Goal: Task Accomplishment & Management: Complete application form

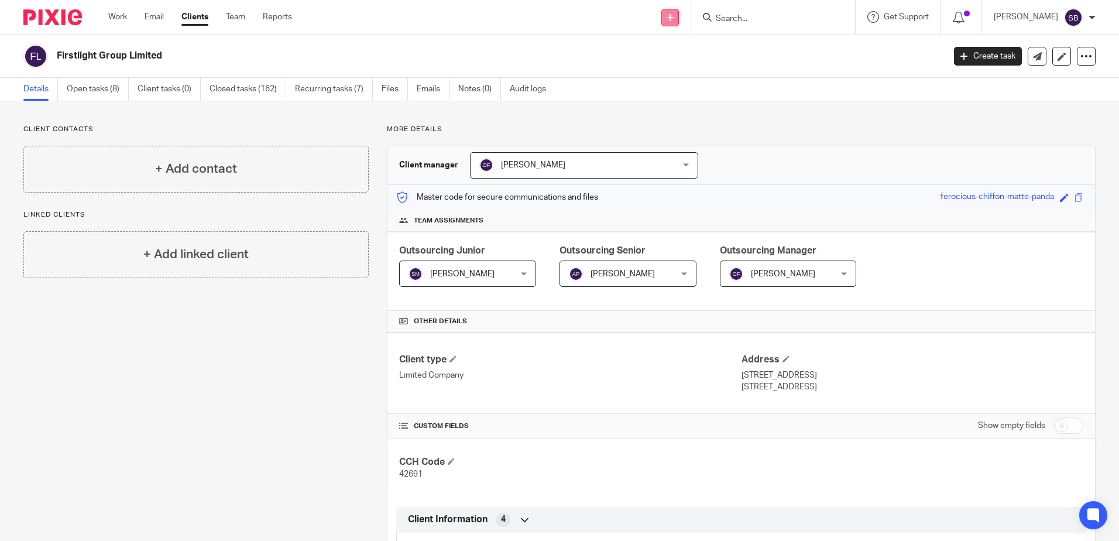
click at [679, 16] on link at bounding box center [671, 18] width 18 height 18
click at [672, 88] on link "Add client" at bounding box center [690, 89] width 82 height 17
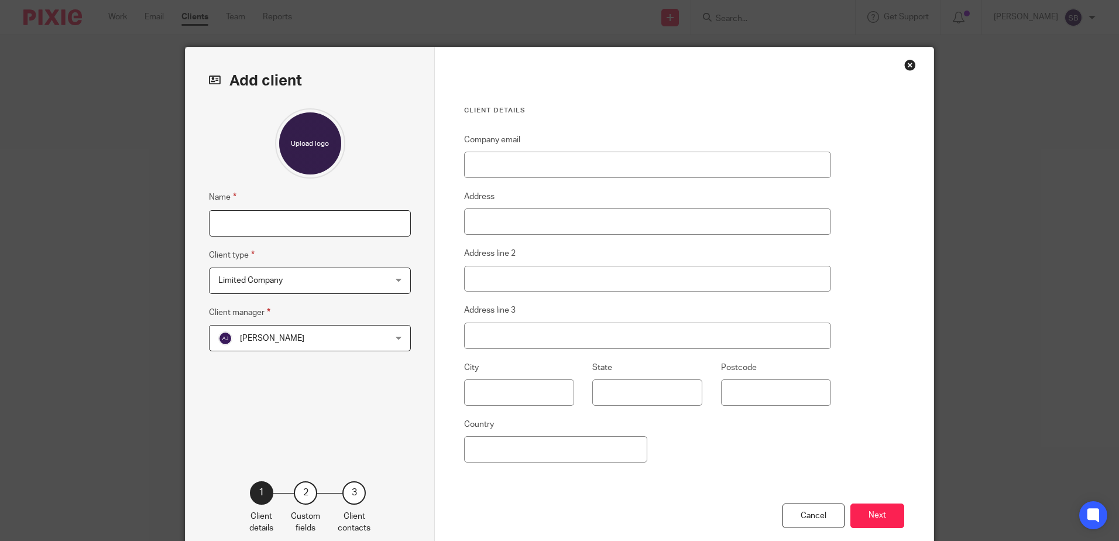
click at [300, 227] on input "Name" at bounding box center [310, 223] width 202 height 26
type input "Raging Bull Residences"
click at [286, 279] on span "Limited Company" at bounding box center [294, 280] width 153 height 25
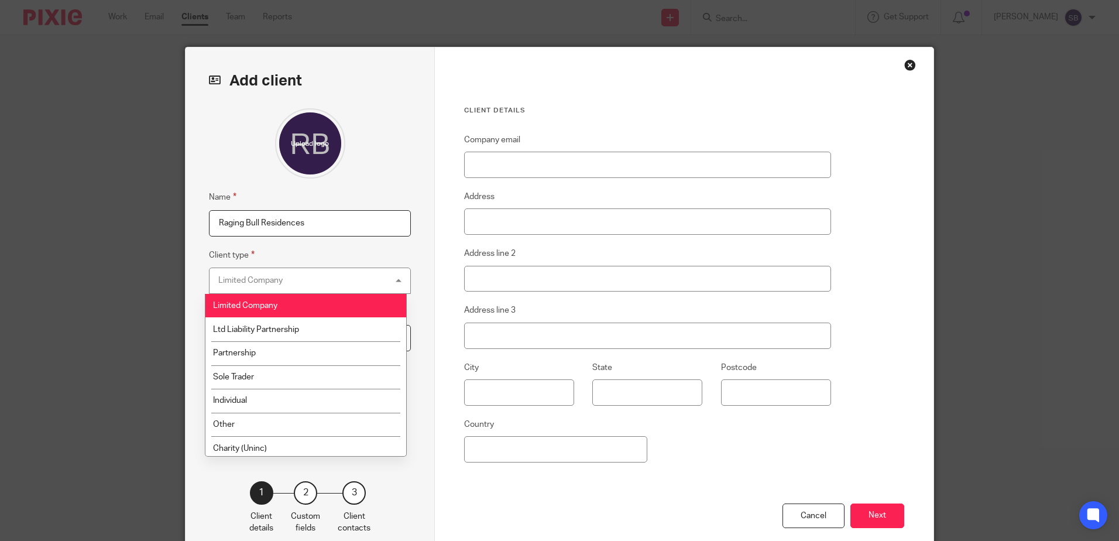
click at [286, 279] on div "Limited Company Limited Company" at bounding box center [310, 281] width 202 height 26
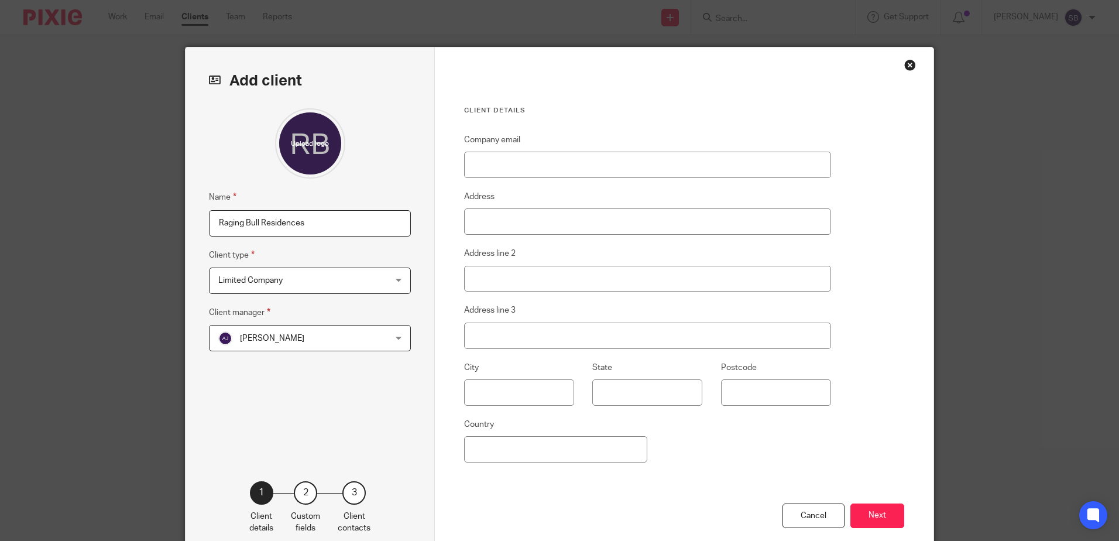
click at [289, 340] on span "Aaron Jervis" at bounding box center [294, 338] width 153 height 25
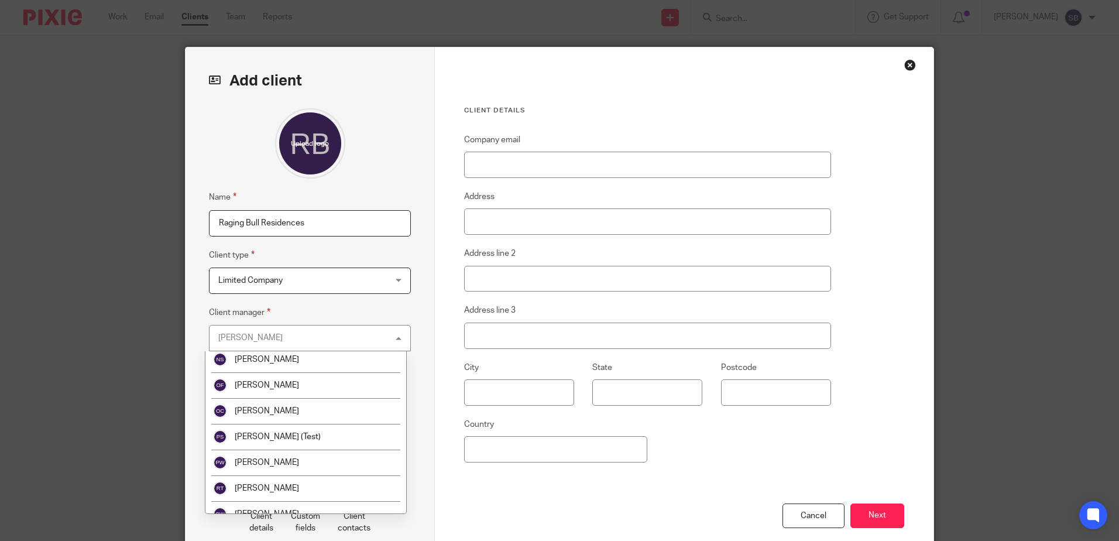
scroll to position [1303, 0]
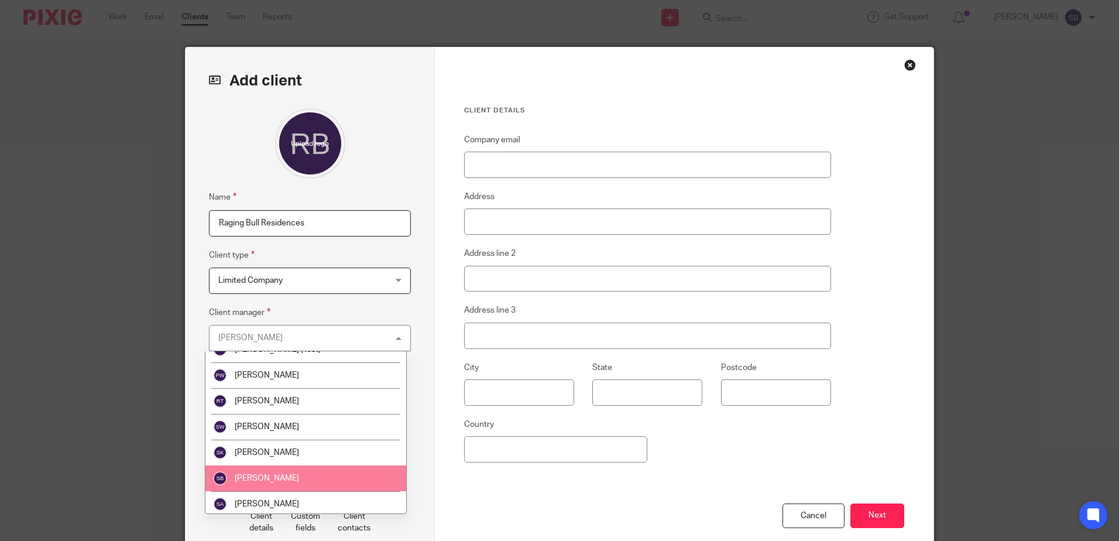
click at [305, 476] on li "[PERSON_NAME]" at bounding box center [305, 478] width 201 height 26
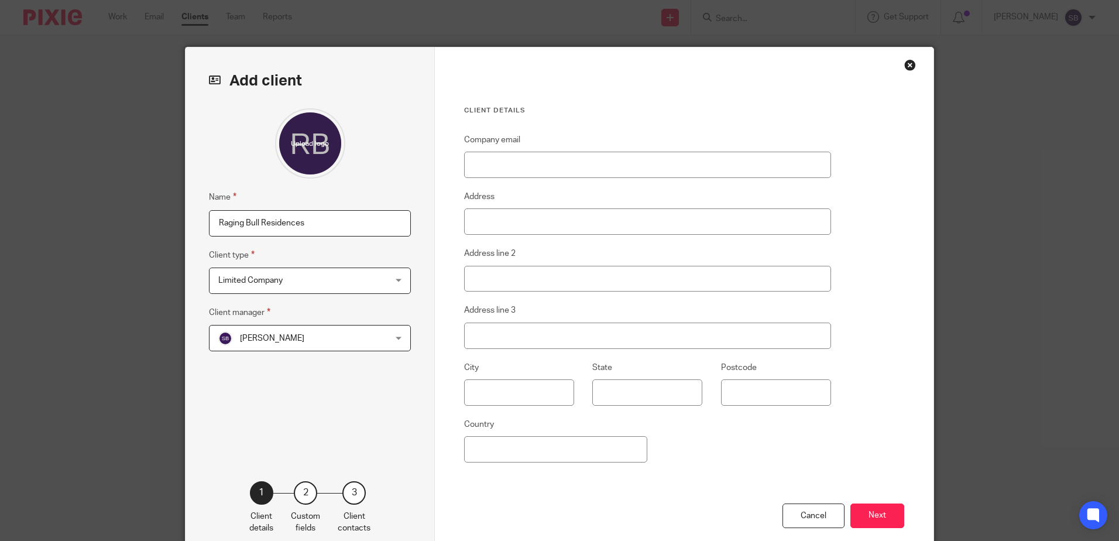
click at [315, 422] on div "Name Raging Bull Residences Client type Limited Company Limited Company Limited…" at bounding box center [310, 276] width 202 height 337
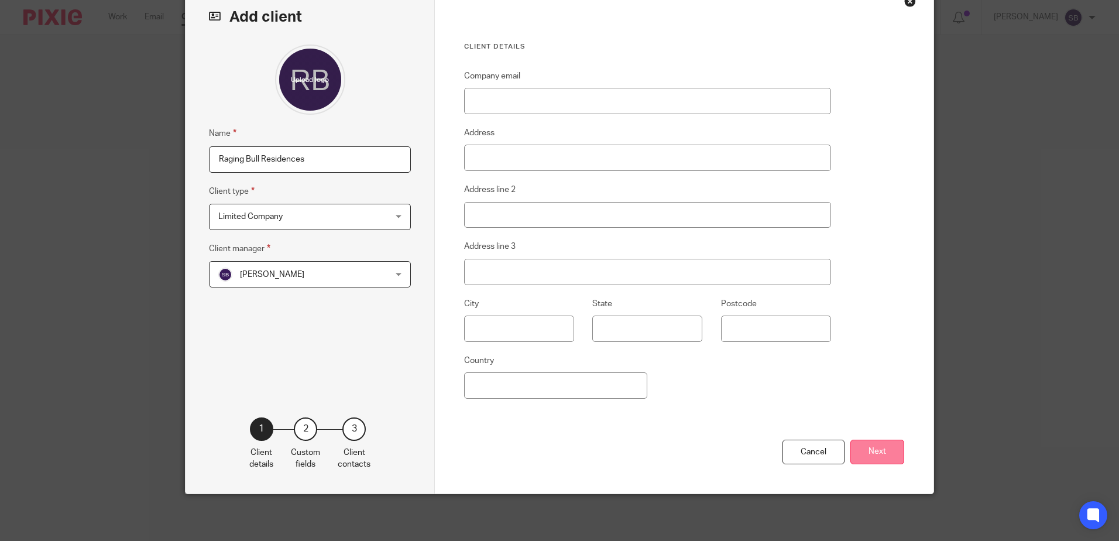
click at [875, 445] on button "Next" at bounding box center [878, 452] width 54 height 25
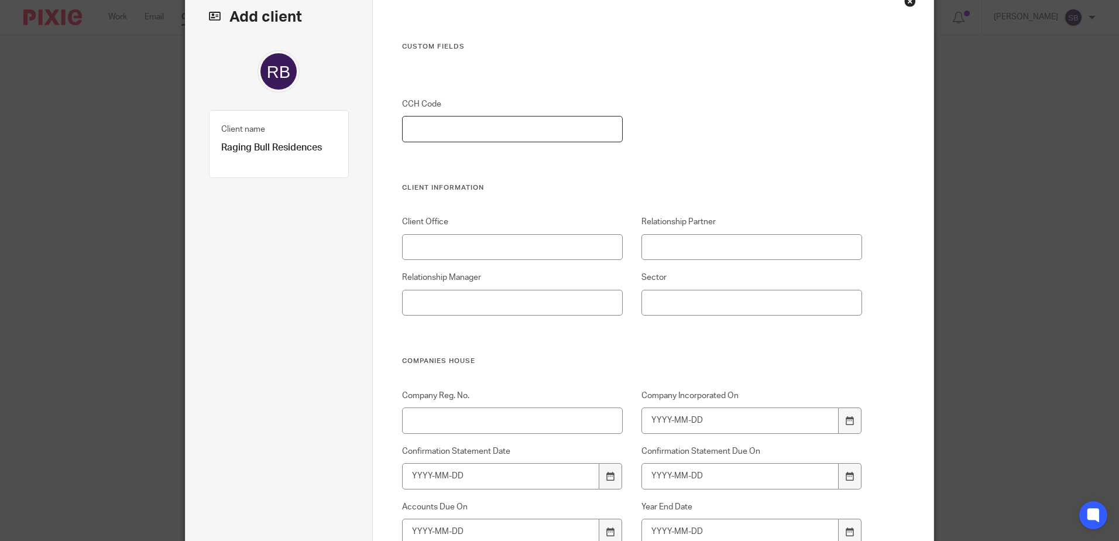
click at [482, 131] on input "CCH Code" at bounding box center [512, 129] width 221 height 26
type input "54753"
click at [478, 243] on input "Client Office" at bounding box center [512, 247] width 221 height 26
type input "Heathrow"
click at [687, 249] on input "Relationship Partner" at bounding box center [752, 247] width 221 height 26
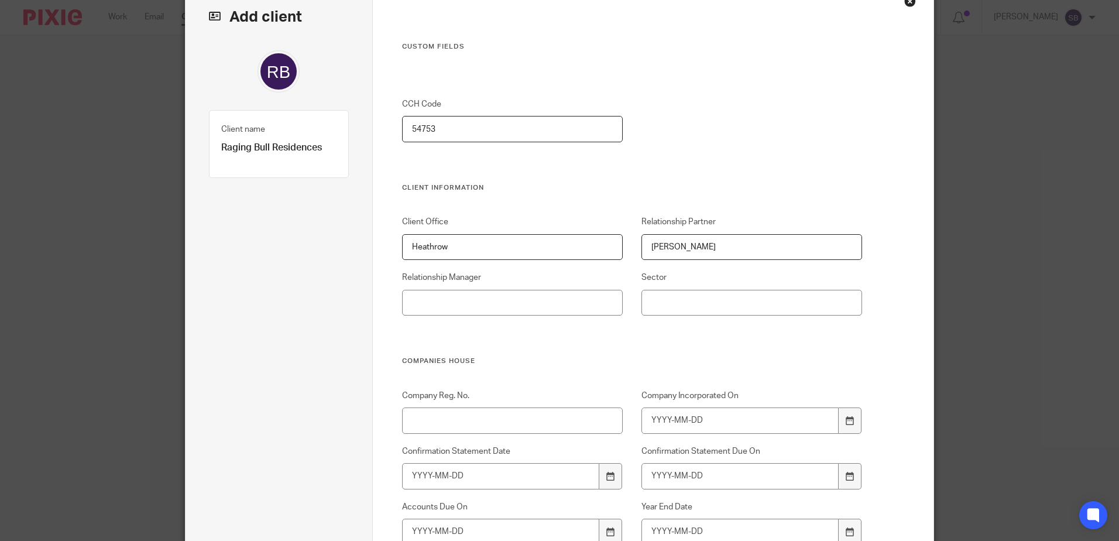
type input "Sam Goodsell"
click at [462, 299] on input "Relationship Manager" at bounding box center [512, 303] width 221 height 26
type input "[PERSON_NAME]"
type input "Technology"
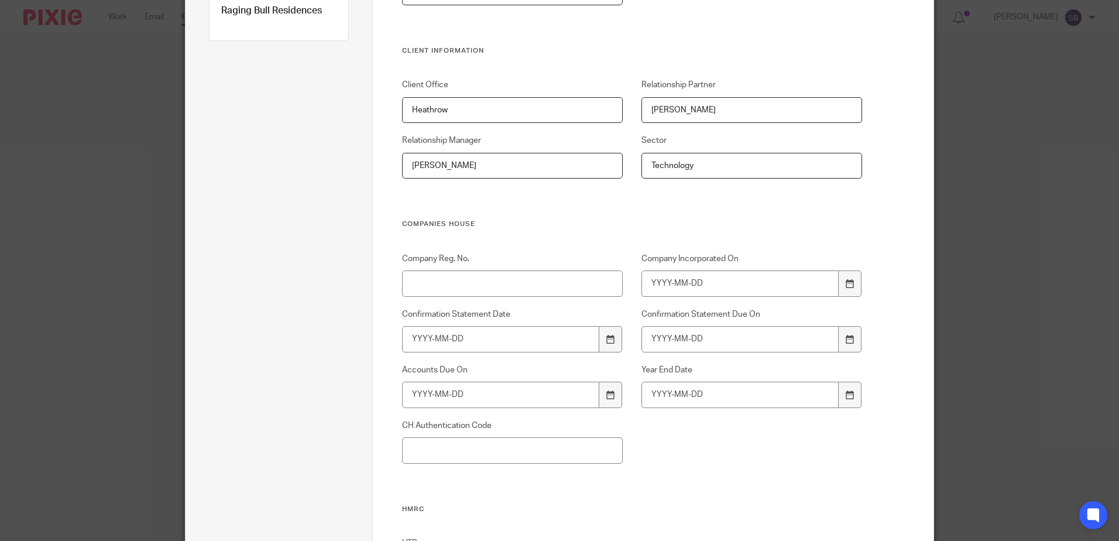
scroll to position [283, 0]
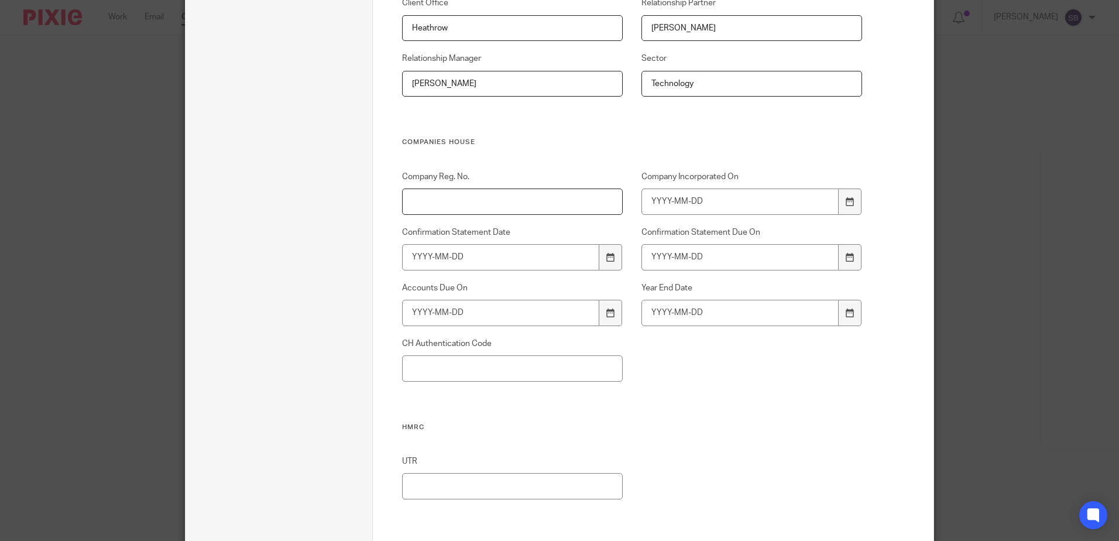
click at [471, 198] on input "Company Reg. No." at bounding box center [512, 202] width 221 height 26
type input "12223261"
click at [734, 205] on input "Company Incorporated On" at bounding box center [741, 202] width 198 height 26
type input "2019-09-24"
type input "2"
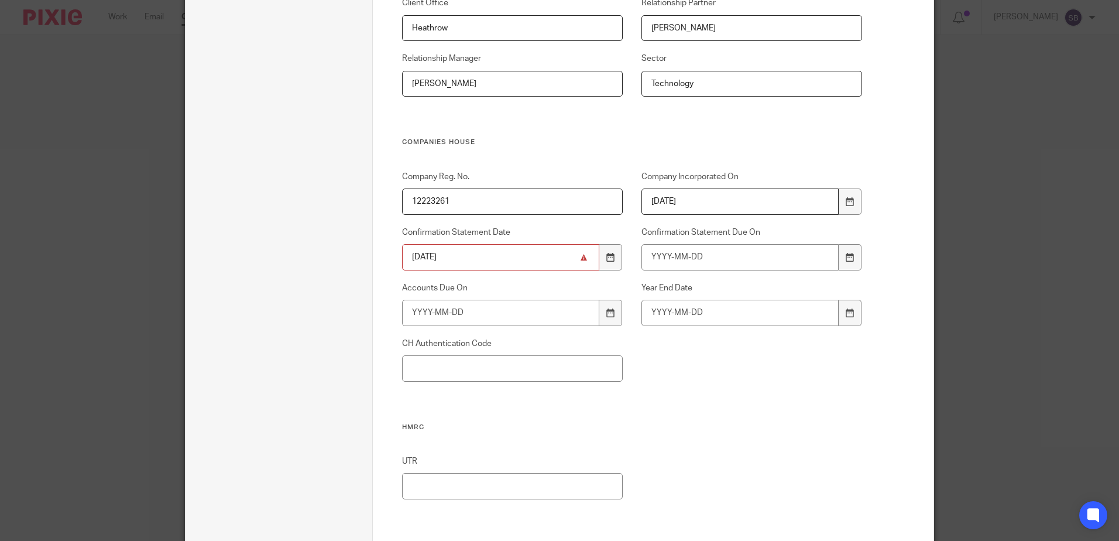
type input "2024-10-21"
type input "2025-11-04"
type input "2026-06-30"
type input "2025-09-30"
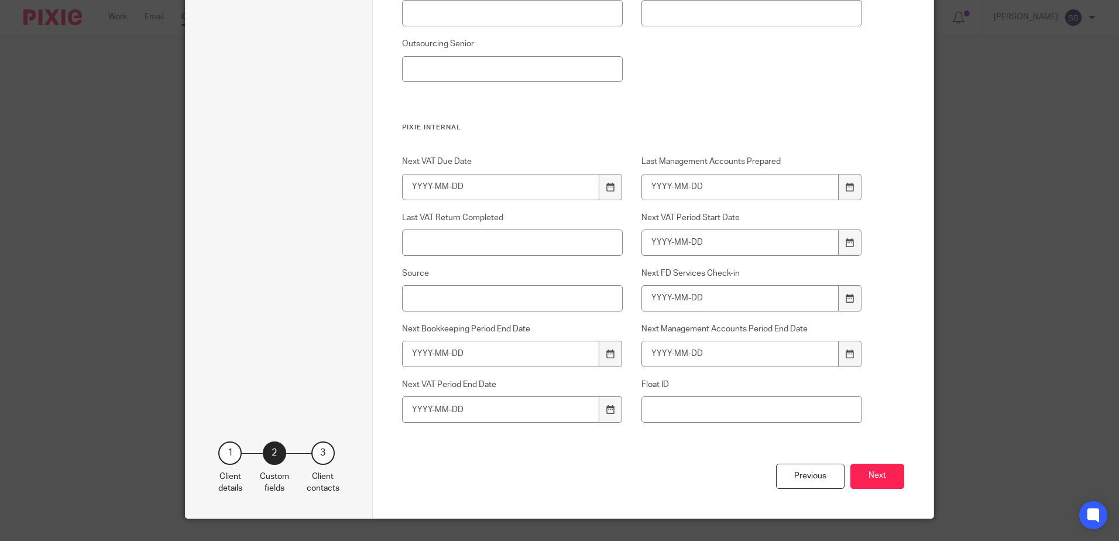
scroll to position [1841, 0]
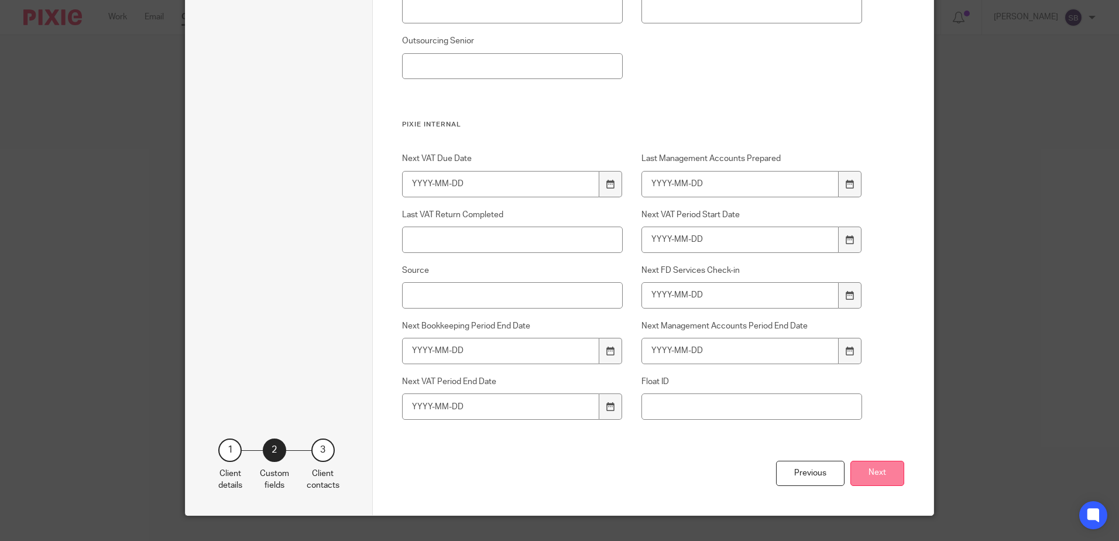
click at [879, 475] on button "Next" at bounding box center [878, 473] width 54 height 25
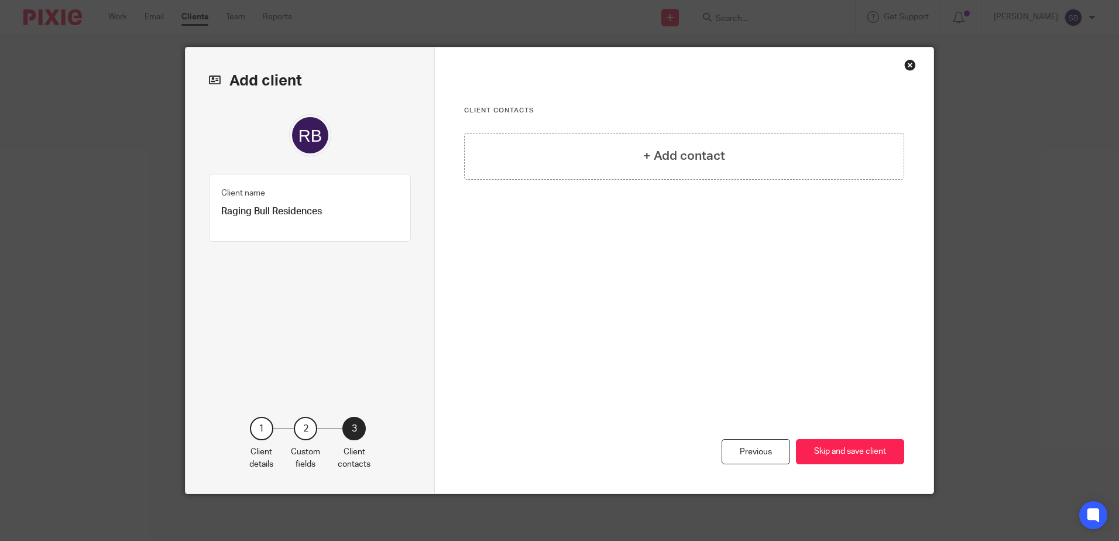
scroll to position [0, 0]
click at [860, 454] on button "Skip and save client" at bounding box center [850, 451] width 108 height 25
click at [835, 452] on button "Skip and save client" at bounding box center [850, 451] width 108 height 25
click at [828, 451] on button "Skip and save client" at bounding box center [850, 451] width 108 height 25
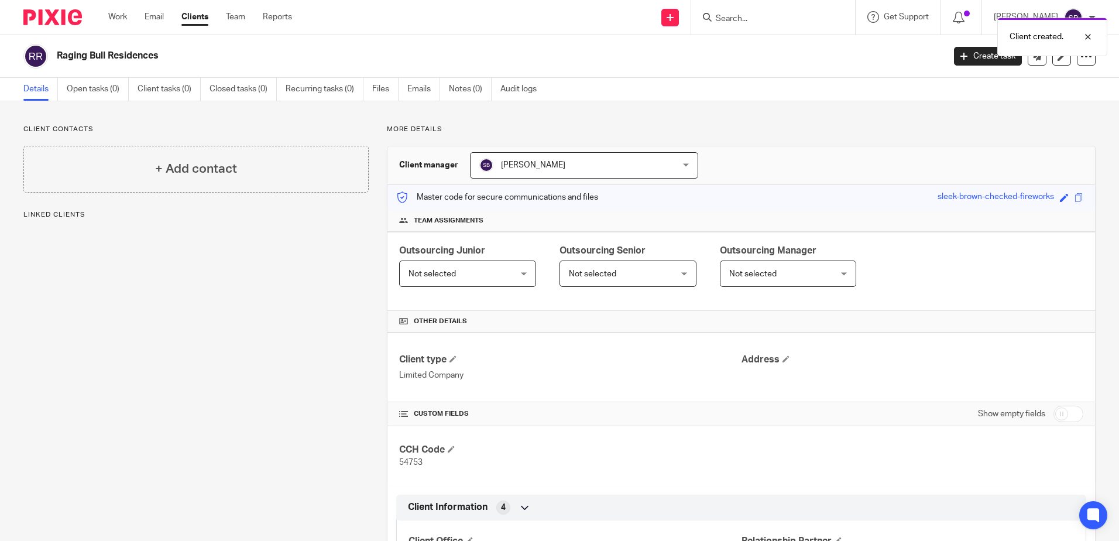
click at [785, 273] on span "Not selected" at bounding box center [779, 273] width 101 height 25
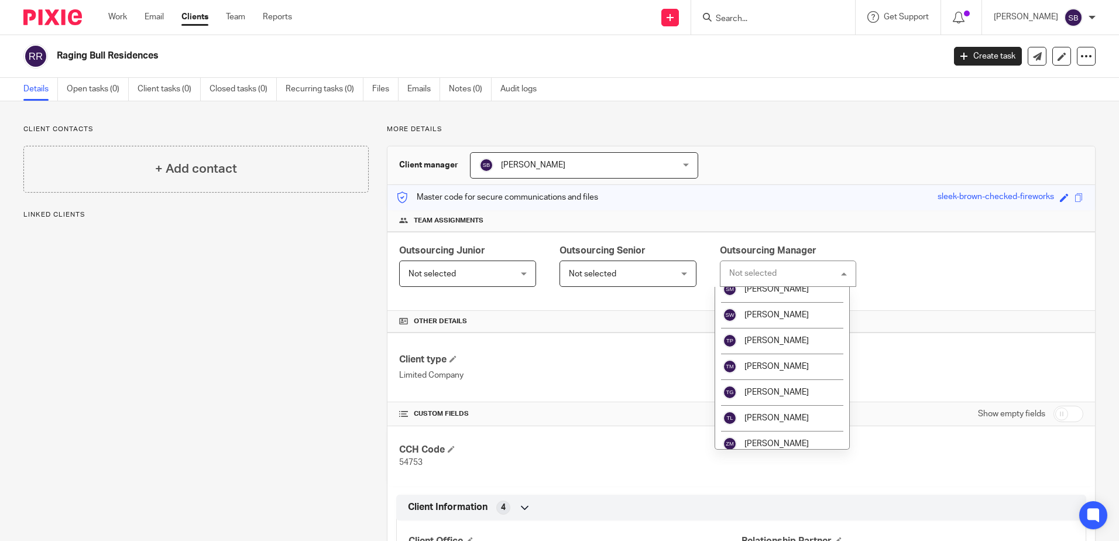
scroll to position [1448, 0]
click at [809, 299] on li "[PERSON_NAME]" at bounding box center [782, 293] width 135 height 26
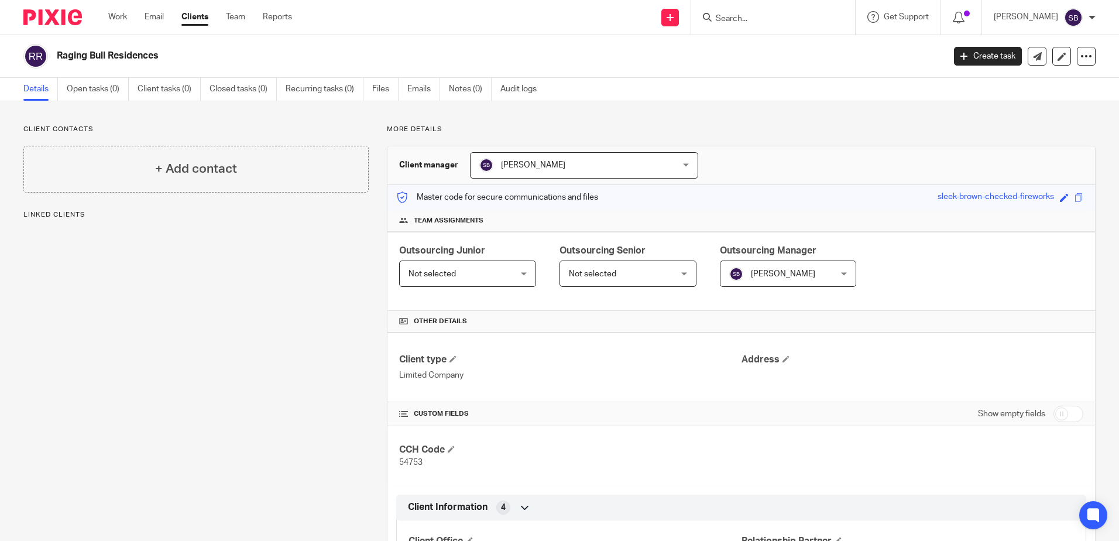
click at [629, 272] on span "Not selected" at bounding box center [619, 273] width 101 height 25
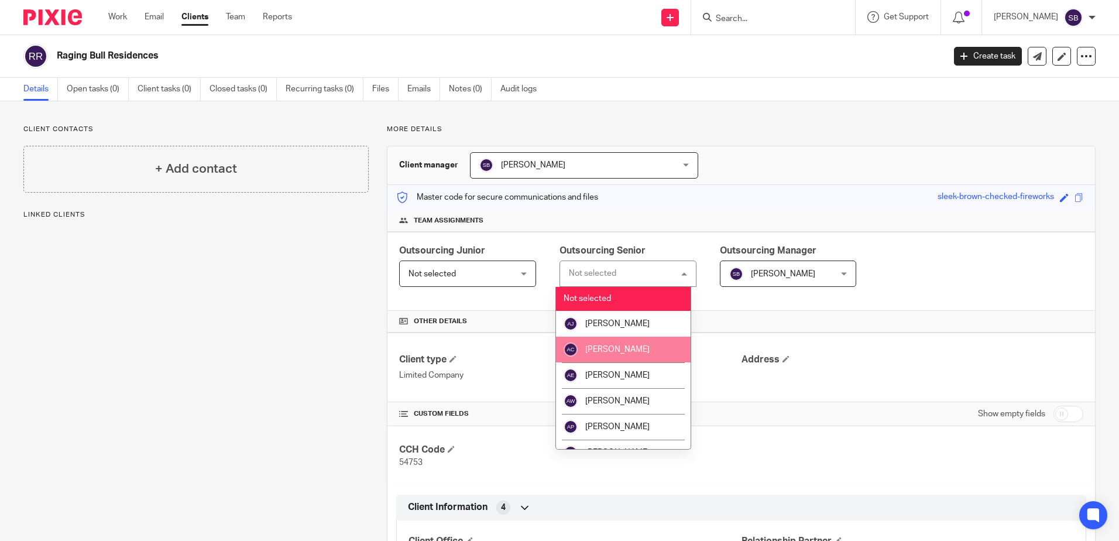
click at [639, 344] on li "Abigail Cresswell" at bounding box center [623, 350] width 135 height 26
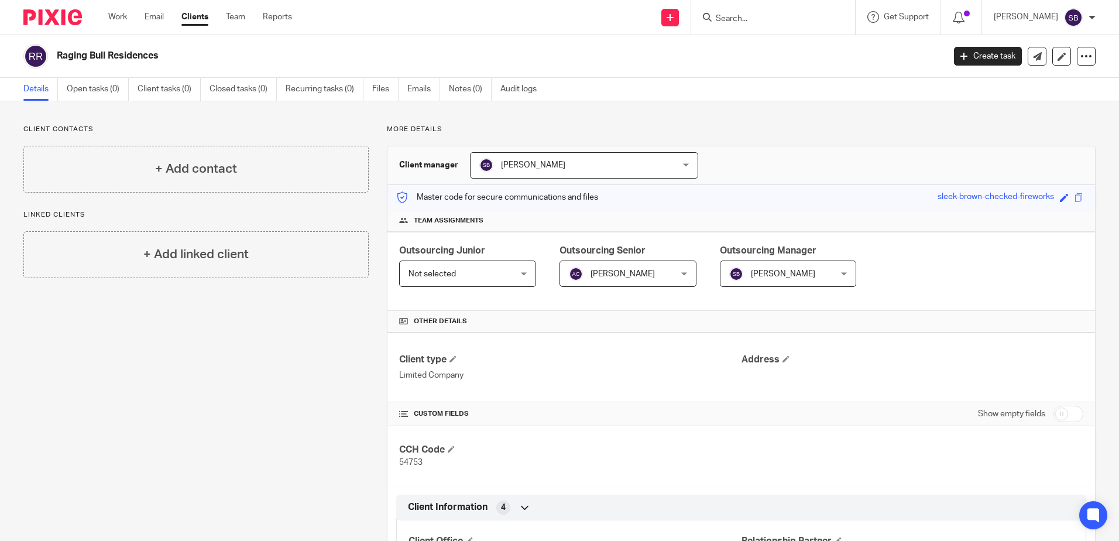
click at [489, 270] on span "Not selected" at bounding box center [459, 273] width 101 height 25
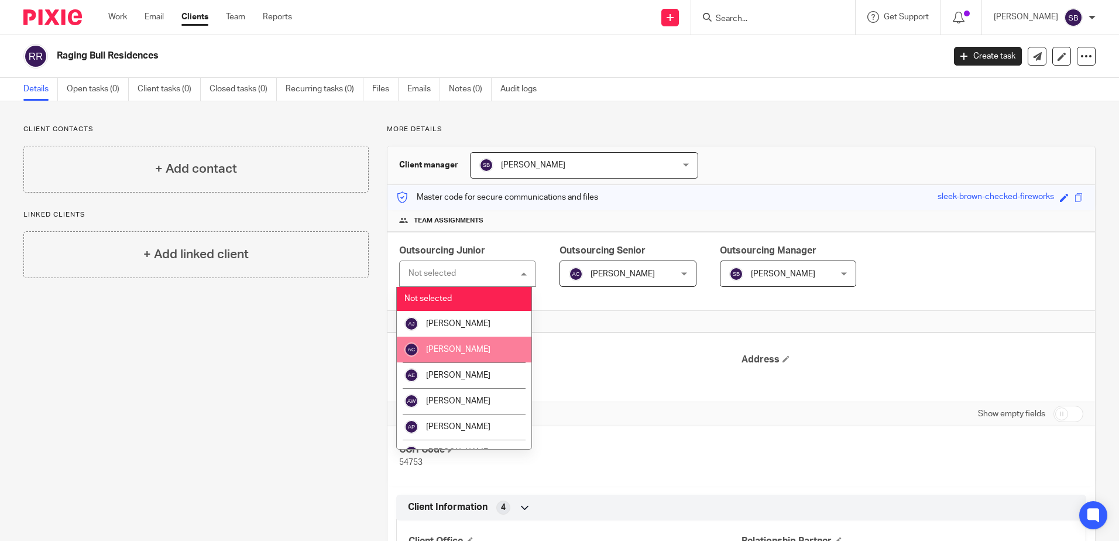
click at [465, 347] on span "Abigail Cresswell" at bounding box center [458, 349] width 64 height 8
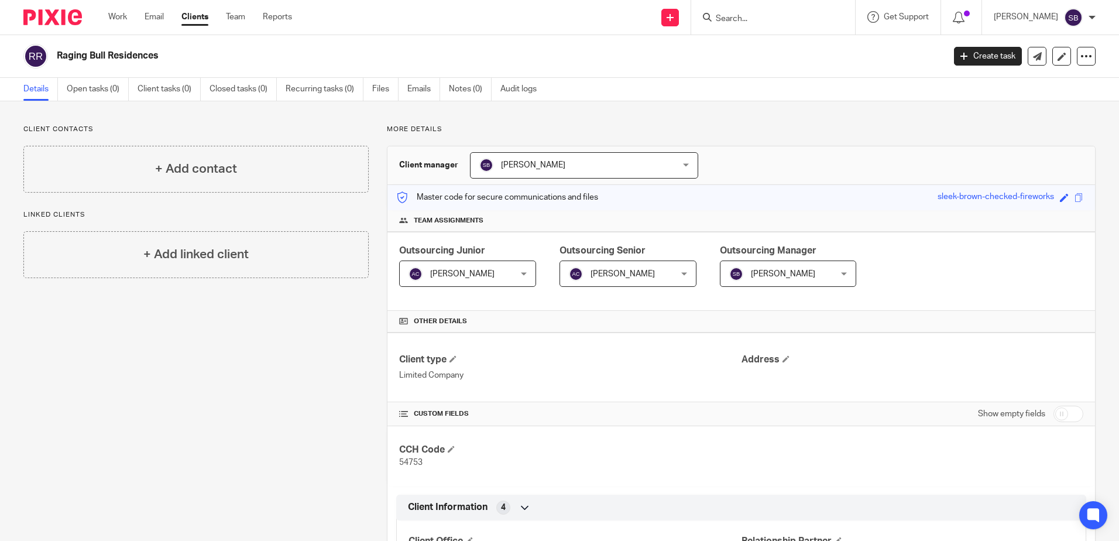
click at [970, 255] on div "Outsourcing Junior Abigail Cresswell Abigail Cresswell Not selected Aaron Jervi…" at bounding box center [742, 271] width 708 height 79
click at [782, 132] on p "More details" at bounding box center [741, 129] width 709 height 9
click at [318, 94] on link "Recurring tasks (0)" at bounding box center [325, 89] width 78 height 23
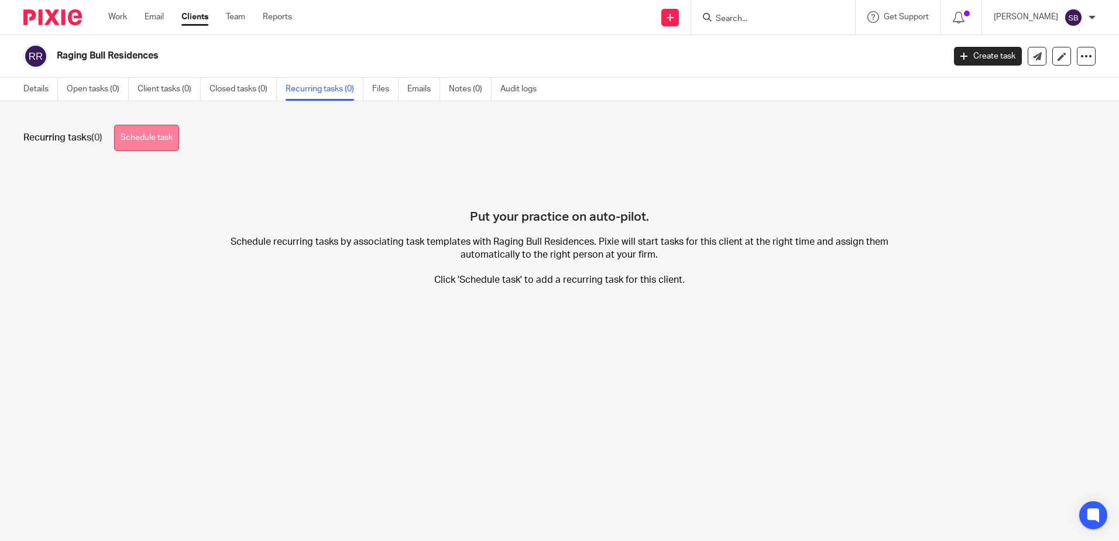
click at [147, 139] on link "Schedule task" at bounding box center [146, 138] width 65 height 26
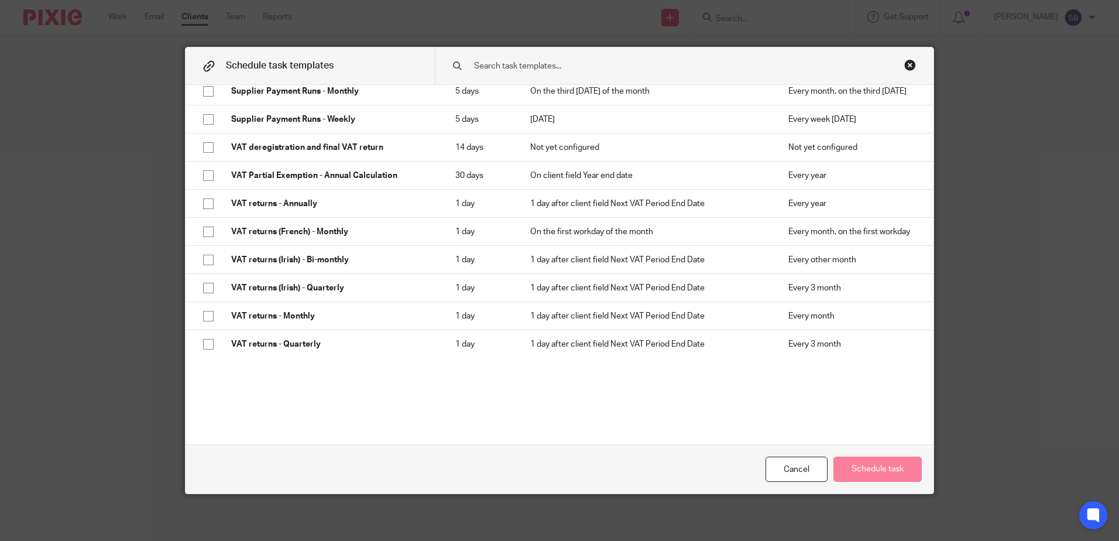
scroll to position [1021, 0]
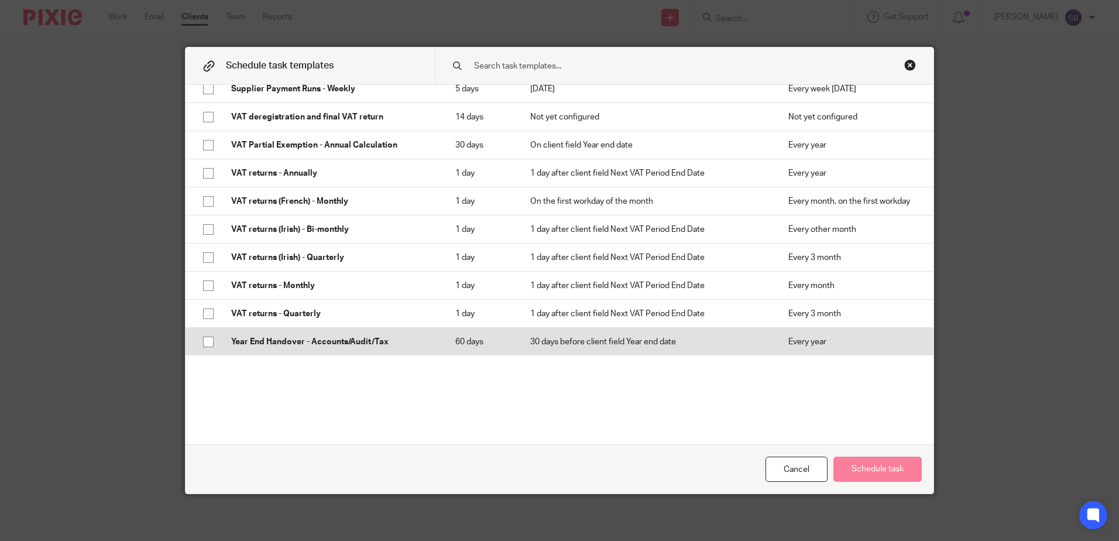
click at [273, 346] on p "Year End Handover - Accounts/Audit/Tax" at bounding box center [331, 342] width 201 height 12
checkbox input "true"
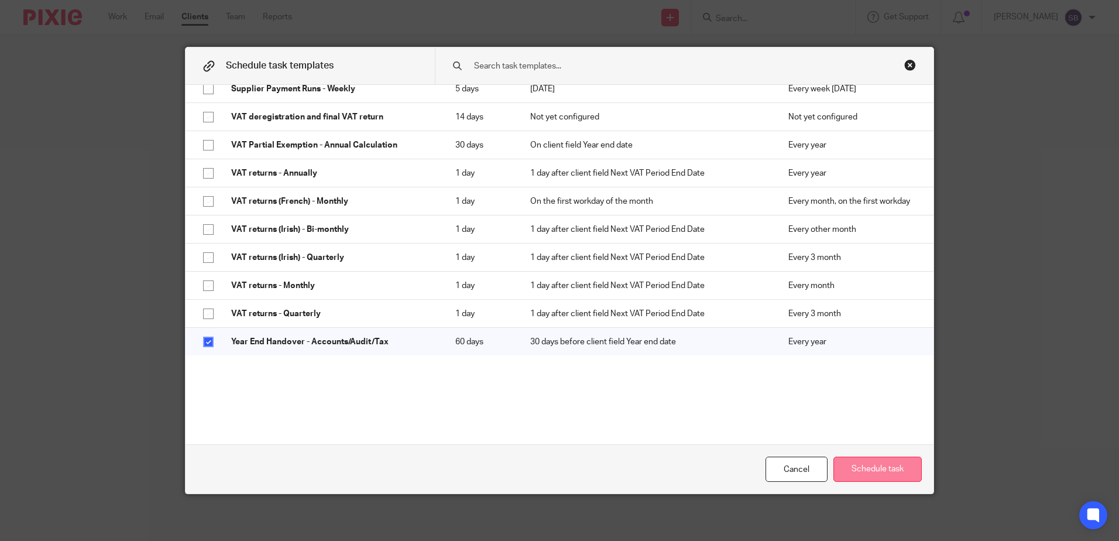
click at [883, 470] on button "Schedule task" at bounding box center [878, 469] width 88 height 25
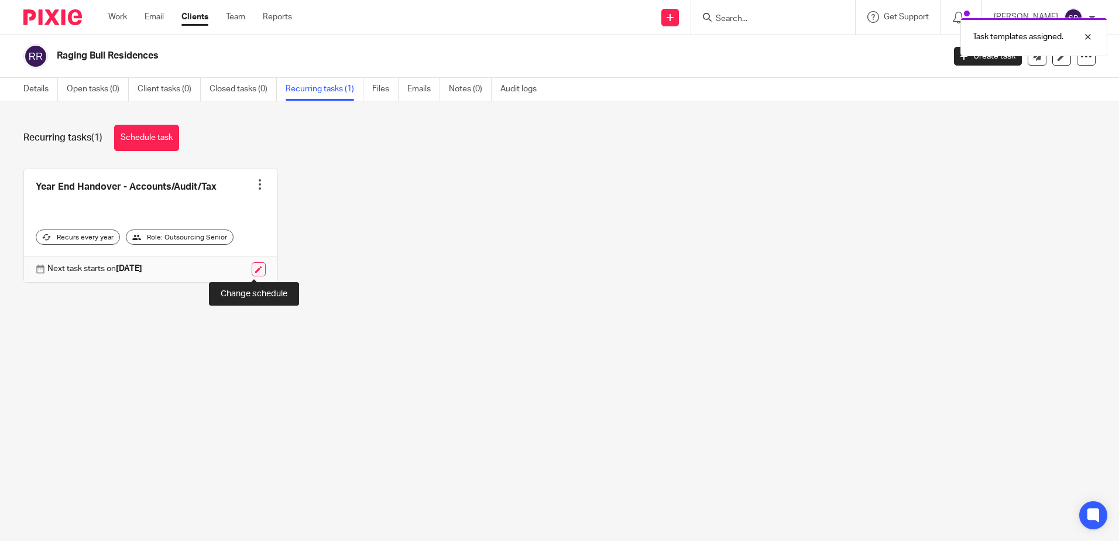
click at [252, 271] on link at bounding box center [259, 269] width 14 height 14
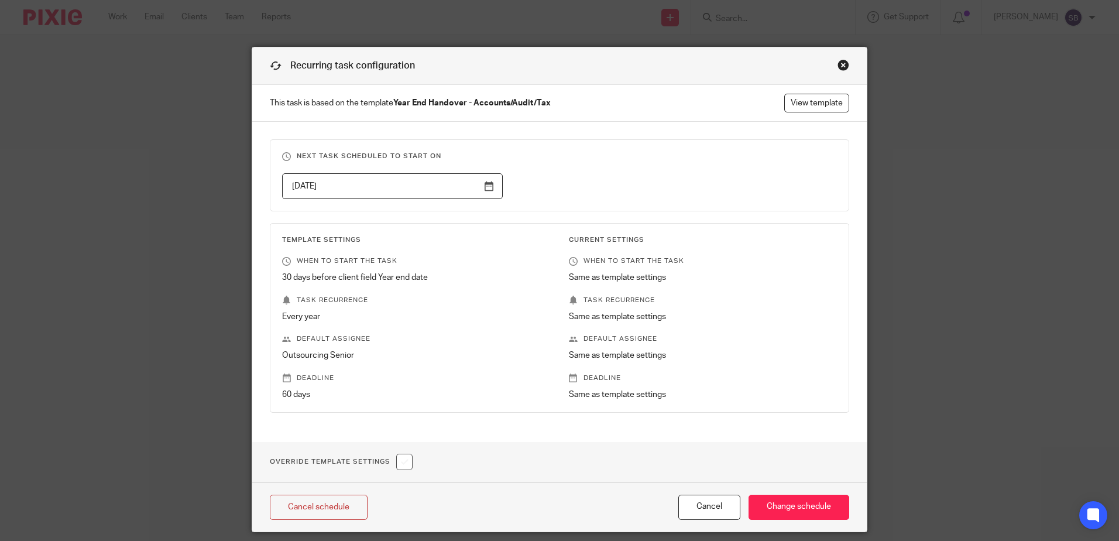
click at [335, 190] on input "[DATE]" at bounding box center [392, 186] width 221 height 26
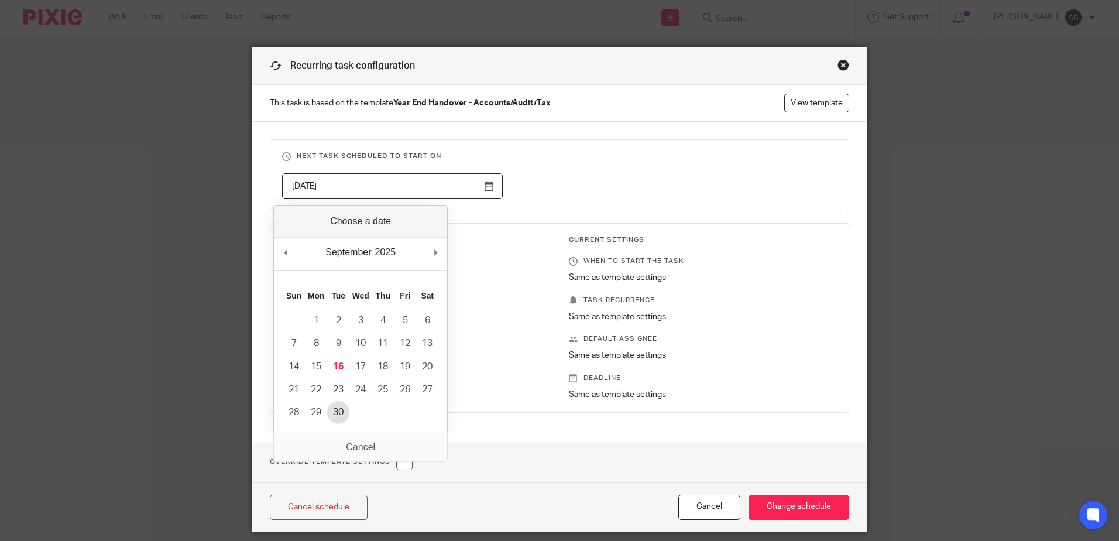
type input "[DATE]"
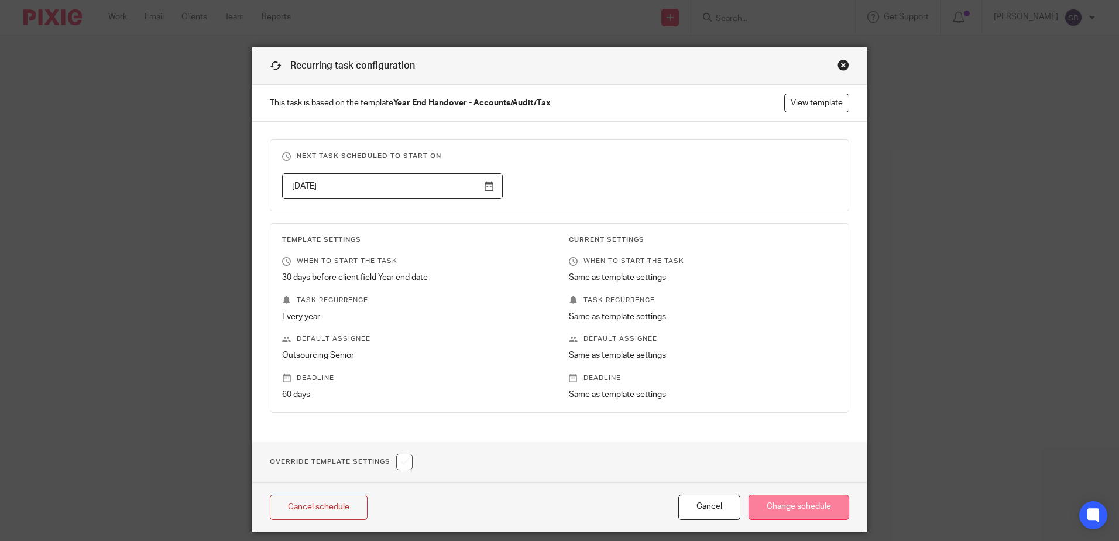
click at [808, 511] on input "Change schedule" at bounding box center [799, 507] width 101 height 25
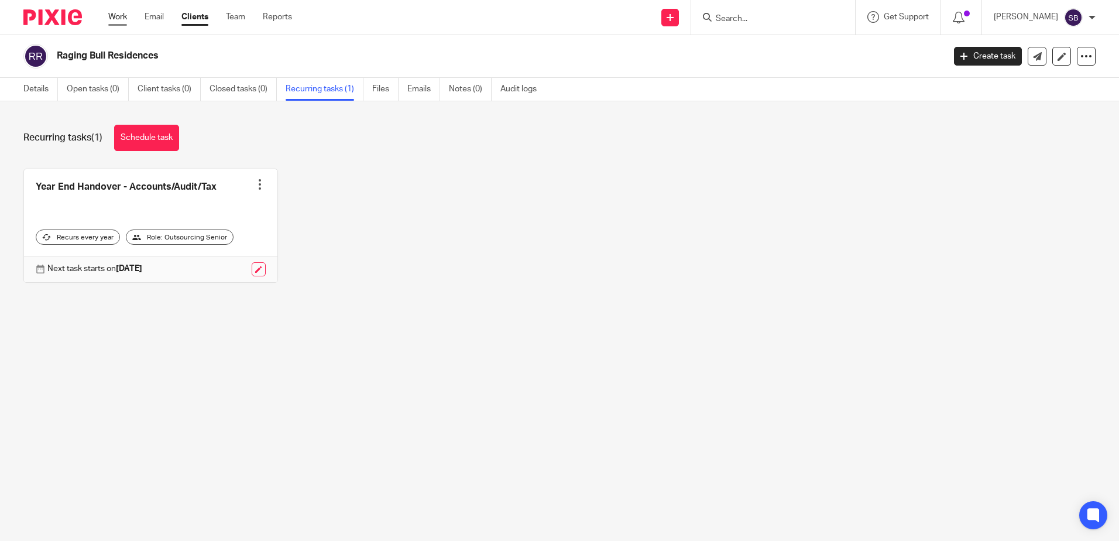
click at [118, 15] on link "Work" at bounding box center [117, 17] width 19 height 12
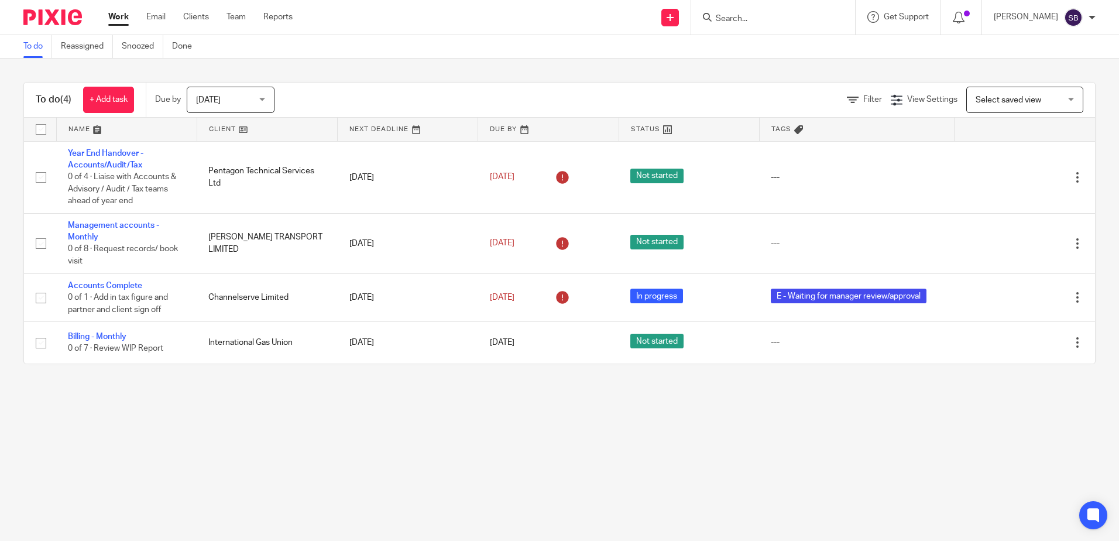
click at [756, 23] on input "Search" at bounding box center [767, 19] width 105 height 11
